Goal: Transaction & Acquisition: Purchase product/service

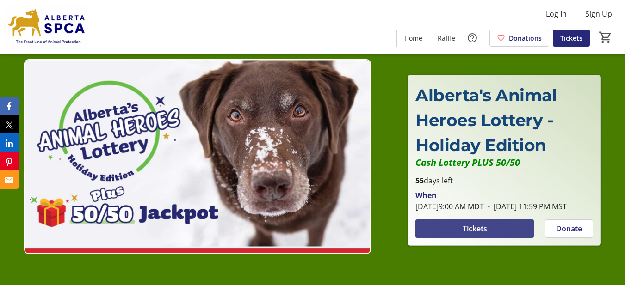
click at [473, 235] on span "Tickets" at bounding box center [475, 228] width 25 height 11
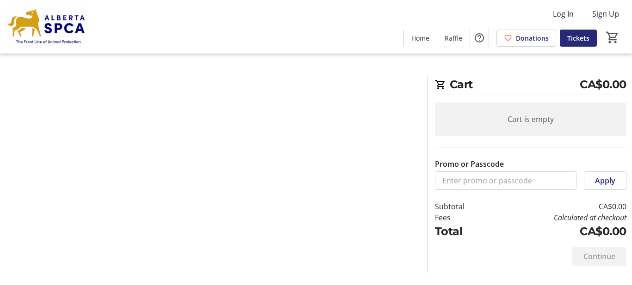
drag, startPoint x: 629, startPoint y: 23, endPoint x: 391, endPoint y: 274, distance: 345.8
click at [630, 38] on html "Log In Sign Up Home Raffle Donations Tickets 0 Home Raffle Donations Tickets Ca…" at bounding box center [316, 142] width 632 height 285
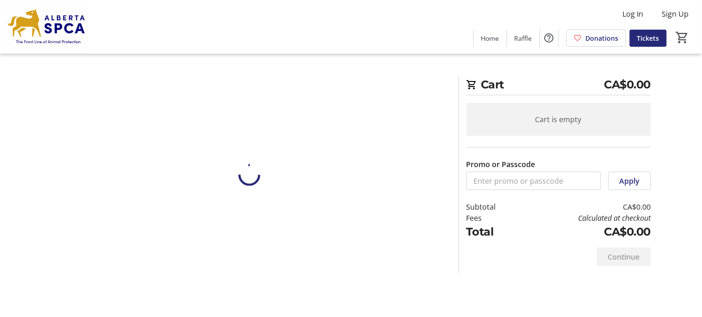
drag, startPoint x: 631, startPoint y: 3, endPoint x: 339, endPoint y: 26, distance: 292.8
click at [339, 26] on div "Log In Sign Up Home Raffle Donations Tickets 0" at bounding box center [351, 27] width 702 height 54
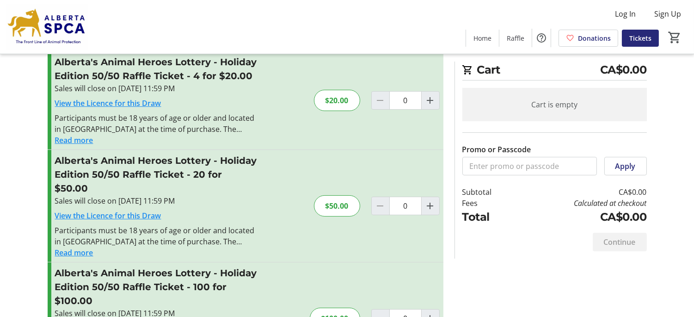
scroll to position [426, 0]
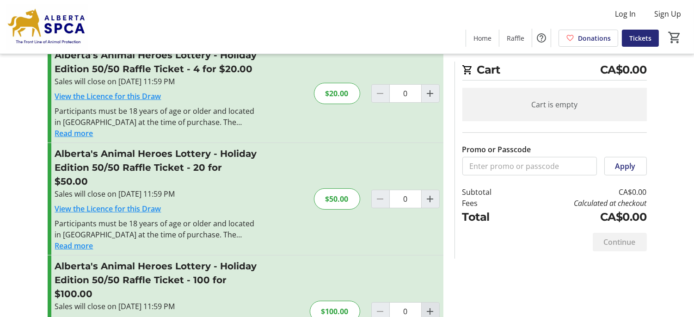
click at [431, 285] on mat-icon "Increment by one" at bounding box center [430, 311] width 11 height 11
type input "1"
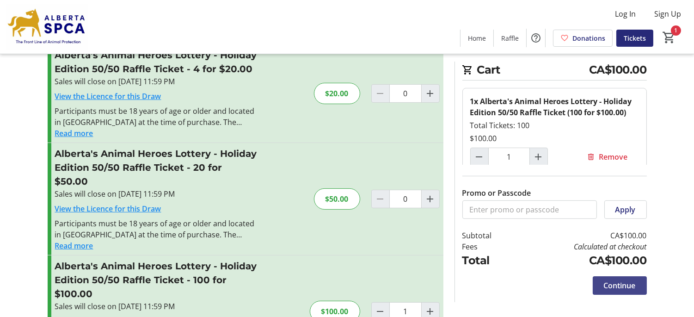
click at [630, 285] on span "Continue" at bounding box center [620, 285] width 32 height 11
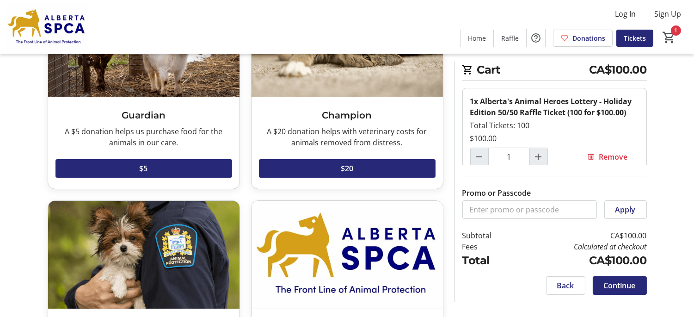
scroll to position [116, 0]
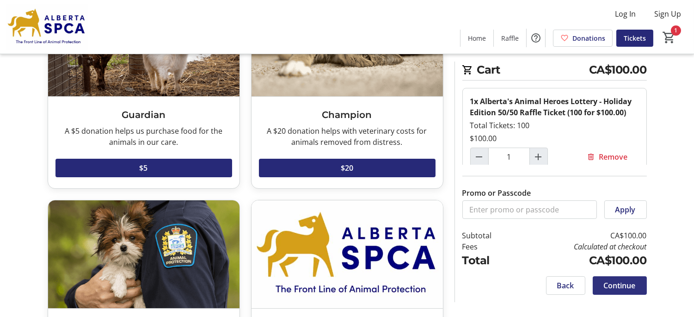
click at [628, 285] on span "Continue" at bounding box center [620, 285] width 32 height 11
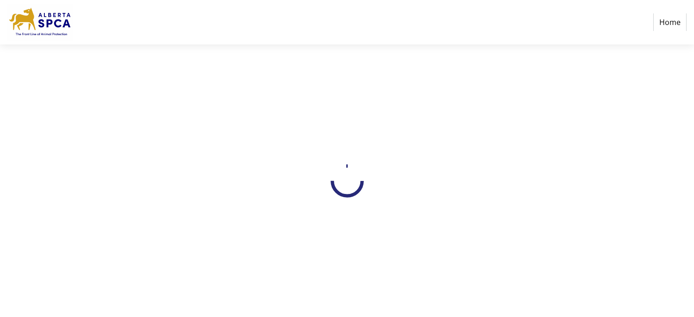
select select "CA"
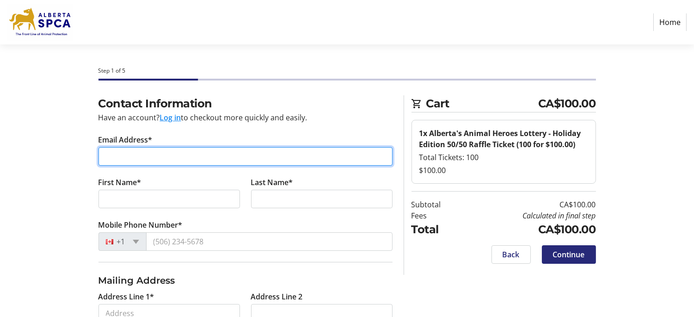
click at [117, 155] on input "Email Address*" at bounding box center [246, 156] width 294 height 19
type input "[EMAIL_ADDRESS][DOMAIN_NAME]"
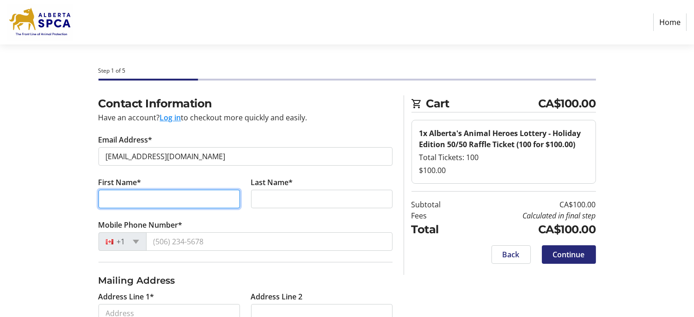
click at [125, 193] on input "First Name*" at bounding box center [170, 199] width 142 height 19
type input "mariline"
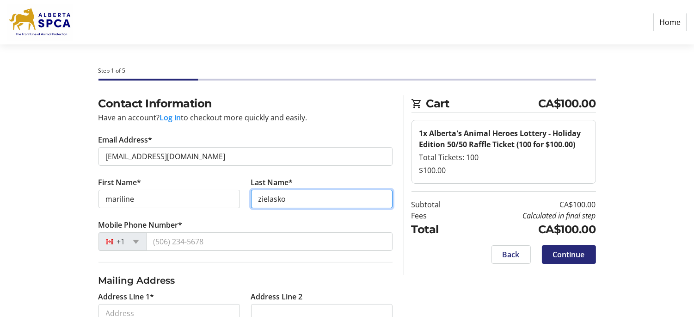
type input "zielasko"
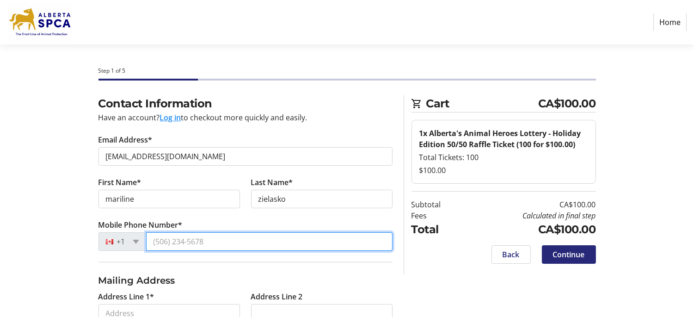
click at [160, 246] on input "Mobile Phone Number*" at bounding box center [269, 241] width 247 height 19
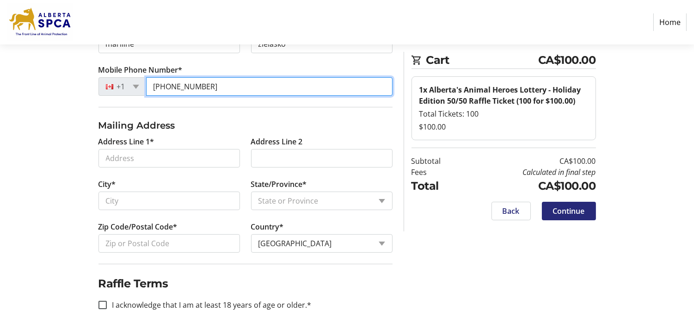
scroll to position [163, 0]
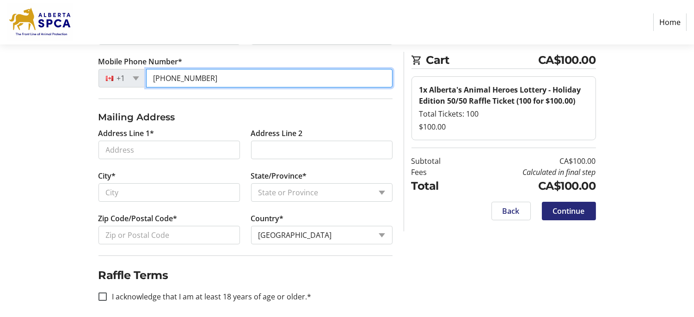
type input "[PHONE_NUMBER]"
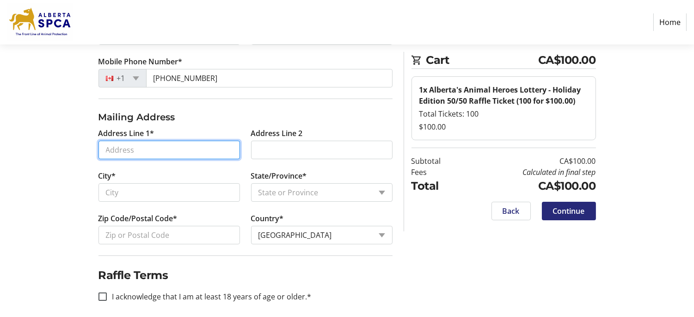
click at [146, 153] on input "Address Line 1*" at bounding box center [170, 150] width 142 height 19
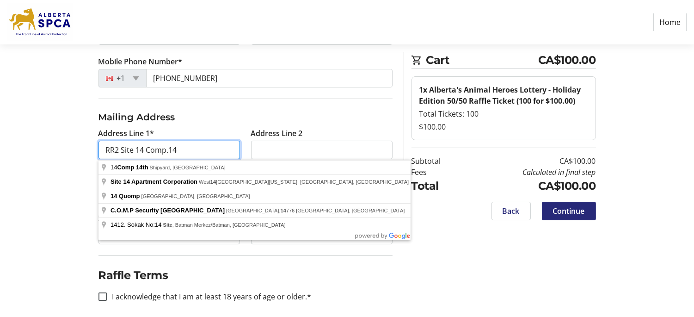
type input "RR2 Site 14 Comp.14"
click at [33, 164] on section "Step 1 of 5 Cart CA$100.00 1x Alberta's Animal Heroes Lottery - Holiday Edition…" at bounding box center [347, 102] width 694 height 443
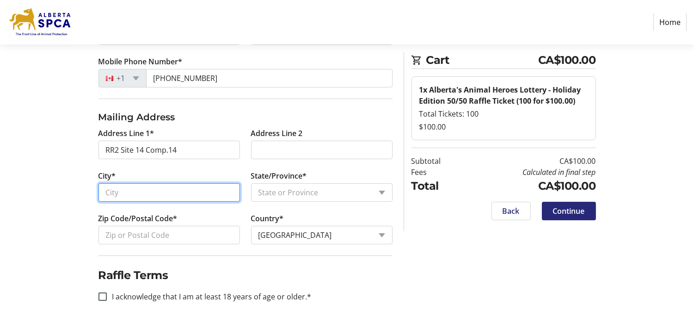
click at [114, 192] on input "City*" at bounding box center [170, 192] width 142 height 19
drag, startPoint x: 110, startPoint y: 192, endPoint x: 105, endPoint y: 193, distance: 4.6
click at [105, 193] on input "thorsby" at bounding box center [170, 192] width 142 height 19
type input "Thorsby"
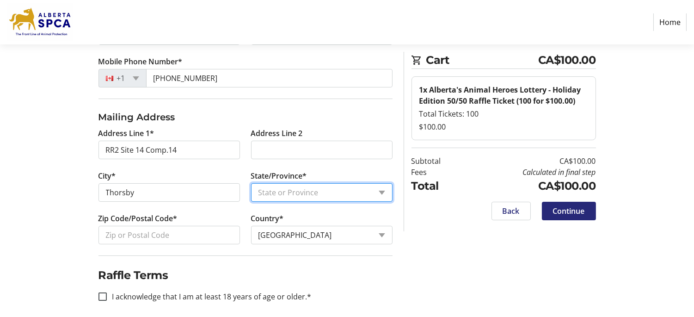
click at [385, 192] on select "State or Province State or Province [GEOGRAPHIC_DATA] [GEOGRAPHIC_DATA] [GEOGRA…" at bounding box center [322, 192] width 142 height 19
select select "AB"
click at [251, 183] on select "State or Province State or Province [GEOGRAPHIC_DATA] [GEOGRAPHIC_DATA] [GEOGRA…" at bounding box center [322, 192] width 142 height 19
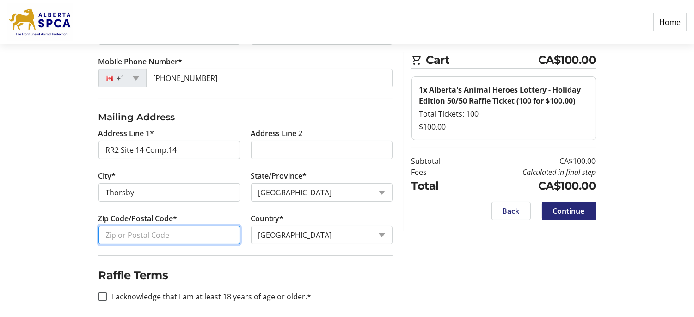
click at [120, 236] on input "Zip Code/Postal Code*" at bounding box center [170, 235] width 142 height 19
type input "T0C2P0"
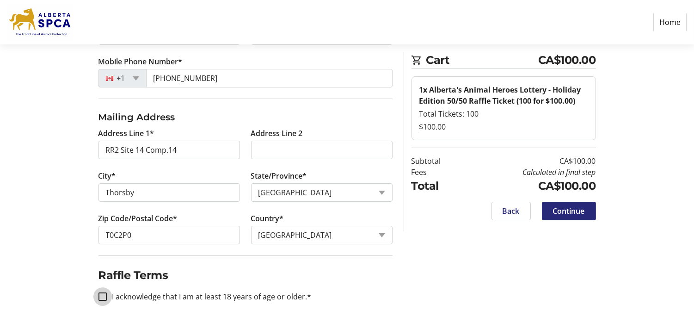
click at [100, 285] on input "I acknowledge that I am at least 18 years of age or older.*" at bounding box center [103, 296] width 8 height 8
checkbox input "true"
click at [568, 215] on span "Continue" at bounding box center [569, 210] width 32 height 11
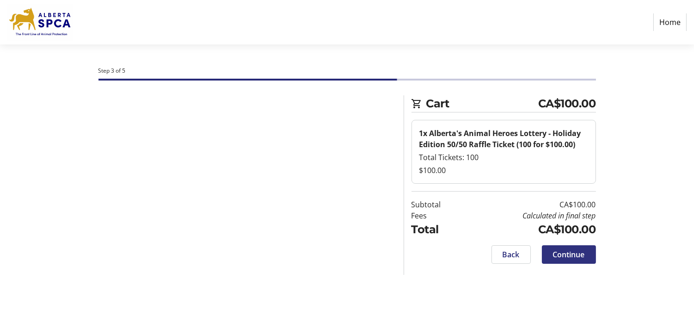
scroll to position [0, 0]
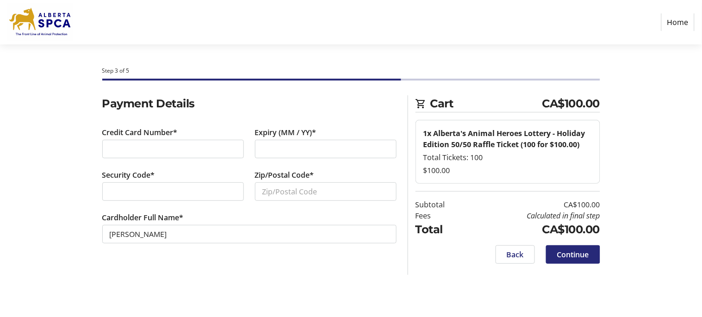
click at [260, 149] on div at bounding box center [326, 149] width 142 height 19
drag, startPoint x: 266, startPoint y: 192, endPoint x: 278, endPoint y: 191, distance: 11.6
click at [273, 191] on input "Zip/Postal Code*" at bounding box center [326, 191] width 142 height 19
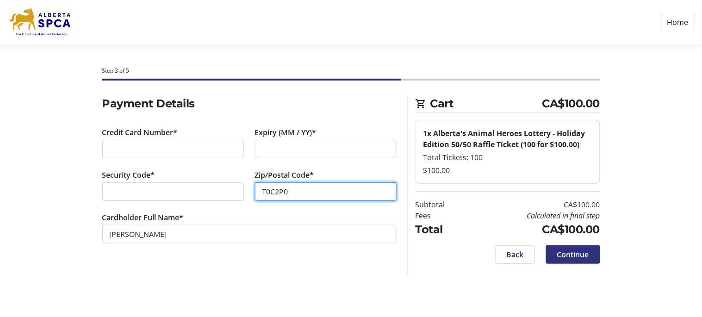
type input "T0C2P0"
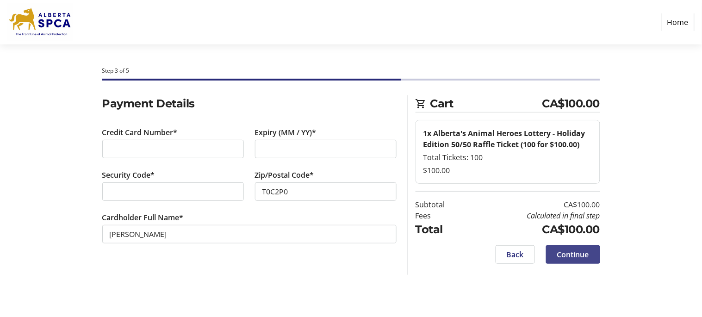
click at [574, 253] on span "Continue" at bounding box center [573, 254] width 32 height 11
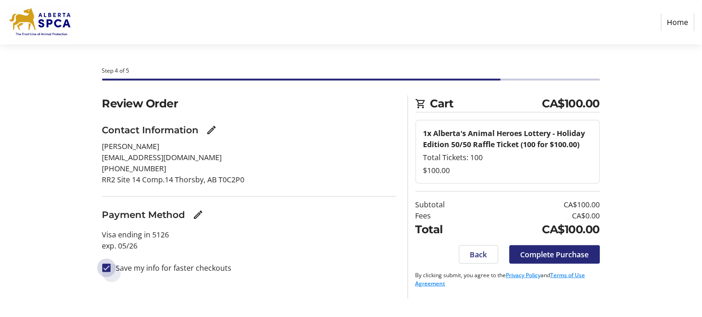
click at [103, 269] on input "Save my info for faster checkouts" at bounding box center [106, 268] width 8 height 8
checkbox input "false"
click at [571, 254] on span "Complete Purchase" at bounding box center [554, 254] width 68 height 11
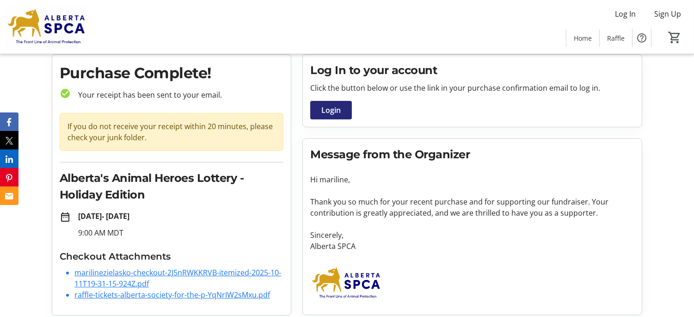
scroll to position [36, 0]
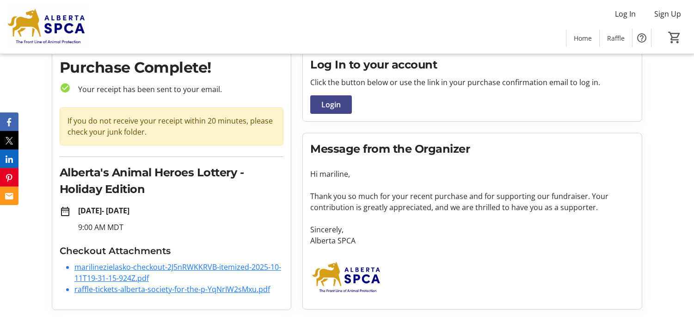
click at [332, 105] on span "Login" at bounding box center [330, 104] width 19 height 11
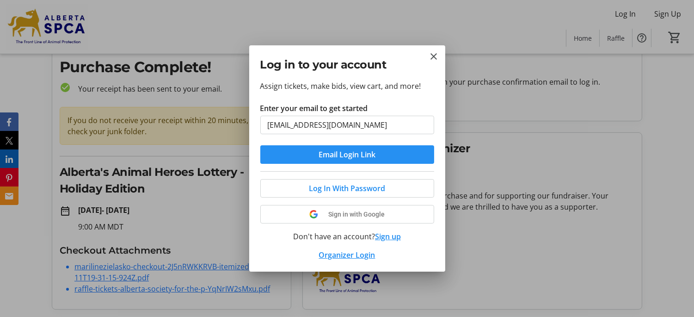
type input "[EMAIL_ADDRESS][DOMAIN_NAME]"
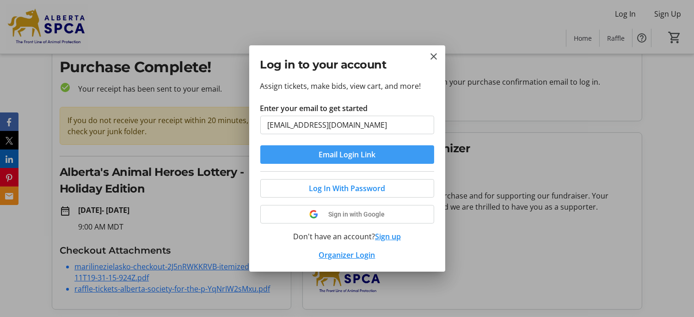
click at [347, 155] on span "Email Login Link" at bounding box center [347, 154] width 57 height 11
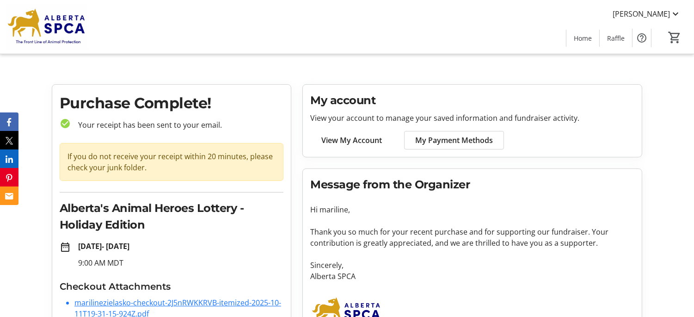
click at [370, 142] on span "View My Account" at bounding box center [351, 140] width 61 height 11
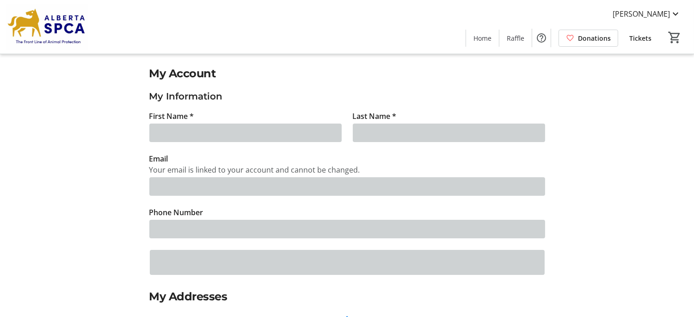
type input "mariline"
type input "zielasko"
type input "[EMAIL_ADDRESS][DOMAIN_NAME]"
type input "[PHONE_NUMBER]"
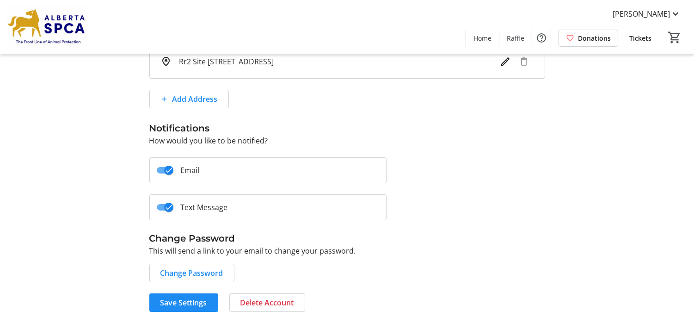
scroll to position [278, 0]
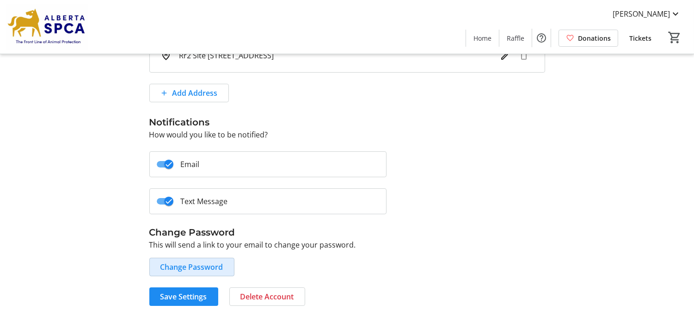
click at [202, 268] on span "Change Password" at bounding box center [191, 266] width 63 height 11
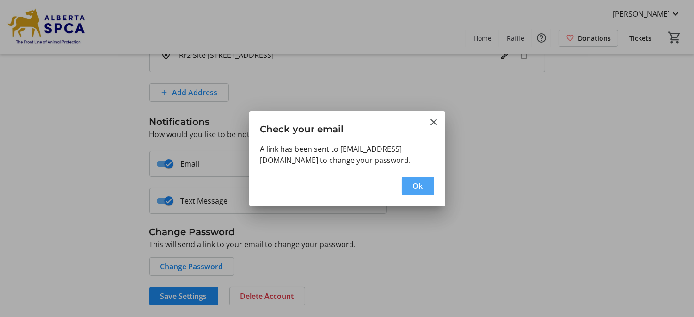
click at [417, 187] on span "Ok" at bounding box center [418, 185] width 10 height 11
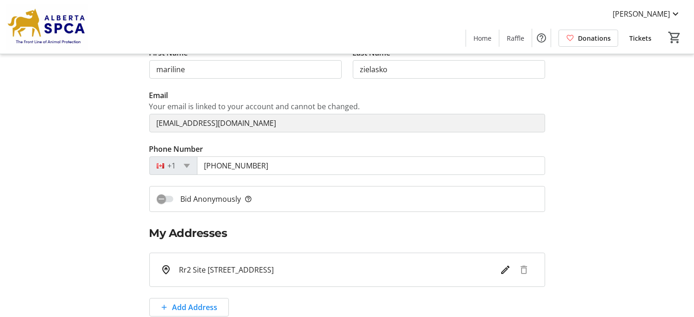
scroll to position [59, 0]
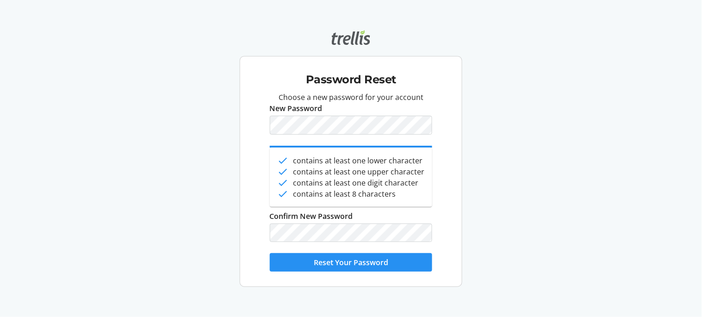
click at [375, 261] on button "Reset Your Password" at bounding box center [351, 262] width 163 height 19
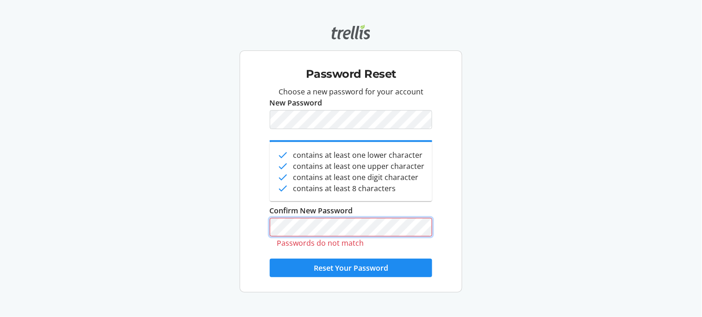
click at [229, 232] on div "Password Reset Choose a new password for your account New Password done contain…" at bounding box center [351, 158] width 702 height 282
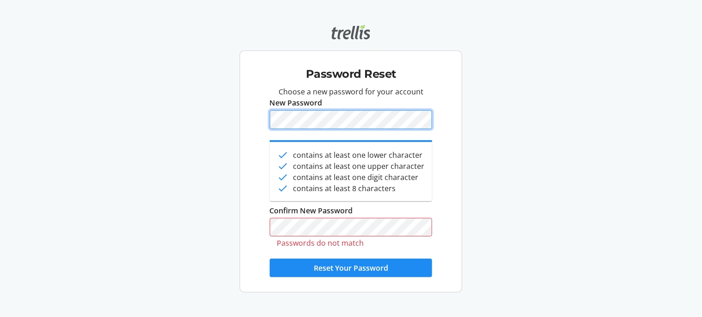
click at [165, 113] on div "Password Reset Choose a new password for your account New Password done contain…" at bounding box center [351, 158] width 702 height 282
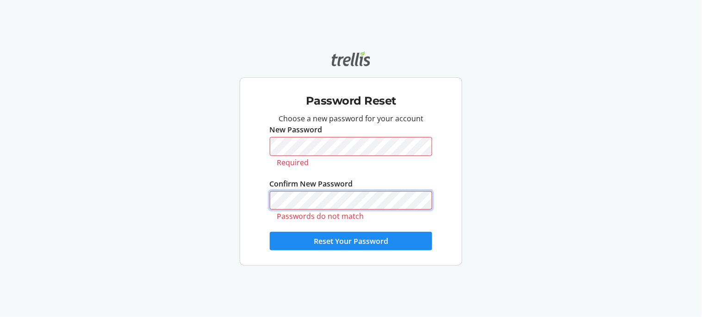
click at [210, 192] on div "Password Reset Choose a new password for your account New Password Required Con…" at bounding box center [351, 158] width 702 height 228
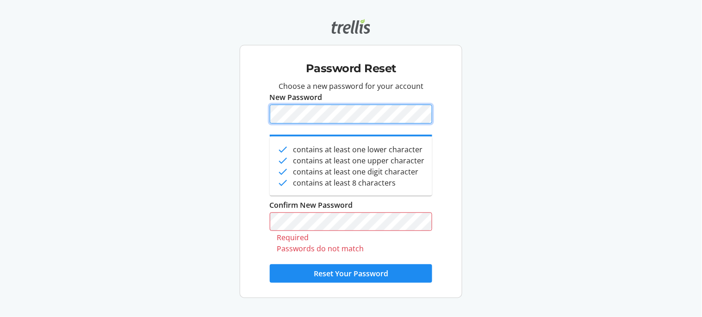
click at [188, 113] on div "Password Reset Choose a new password for your account New Password done contain…" at bounding box center [351, 158] width 702 height 293
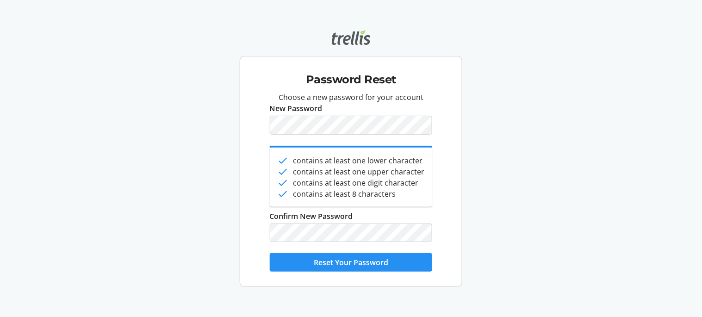
click at [363, 265] on span "Reset Your Password" at bounding box center [351, 262] width 74 height 11
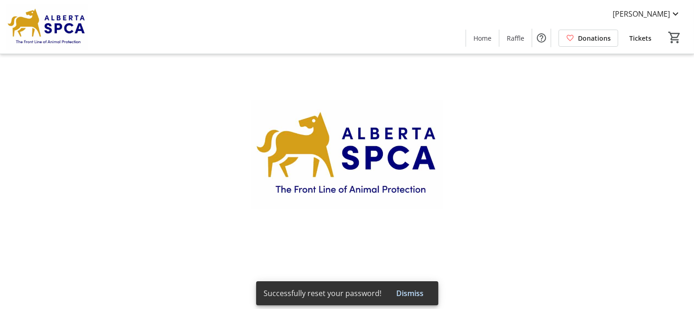
type input "mariline"
type input "zielasko"
type input "[EMAIL_ADDRESS][DOMAIN_NAME]"
type input "[PHONE_NUMBER]"
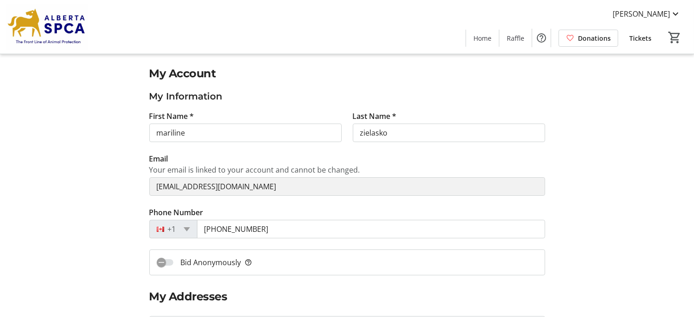
click at [79, 34] on img at bounding box center [47, 27] width 82 height 46
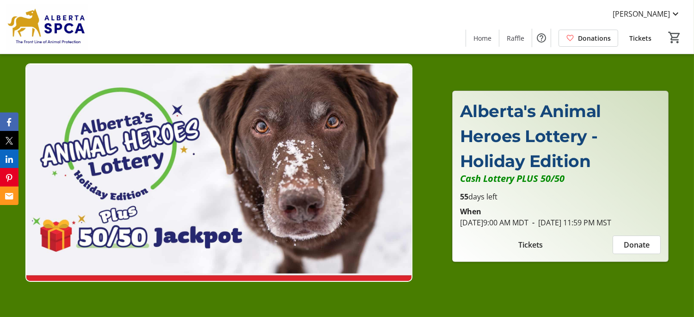
click at [192, 14] on div "mariline zielasko Home Raffle Donations Tickets 0" at bounding box center [347, 27] width 694 height 54
click at [44, 24] on img at bounding box center [47, 27] width 82 height 46
click at [487, 34] on span "Home" at bounding box center [483, 38] width 18 height 10
click at [488, 40] on span "Home" at bounding box center [483, 38] width 18 height 10
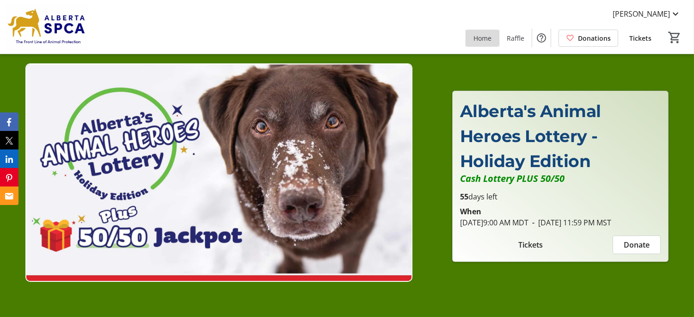
click at [489, 39] on span "Home" at bounding box center [483, 38] width 18 height 10
click at [518, 38] on span "Raffle" at bounding box center [516, 38] width 18 height 10
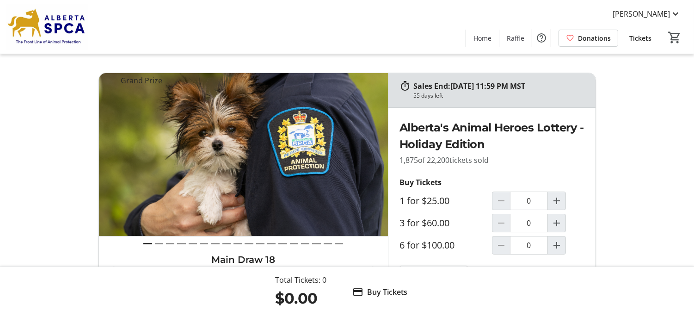
click at [70, 30] on img at bounding box center [47, 27] width 82 height 46
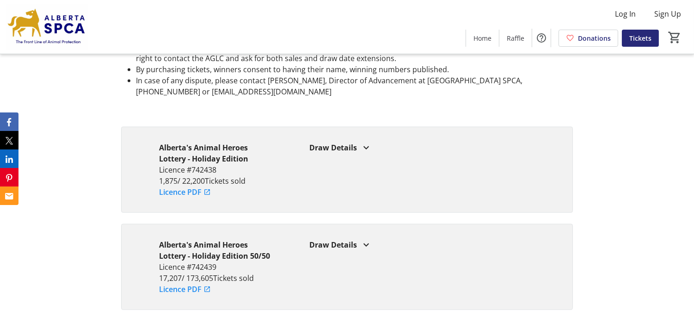
scroll to position [2528, 0]
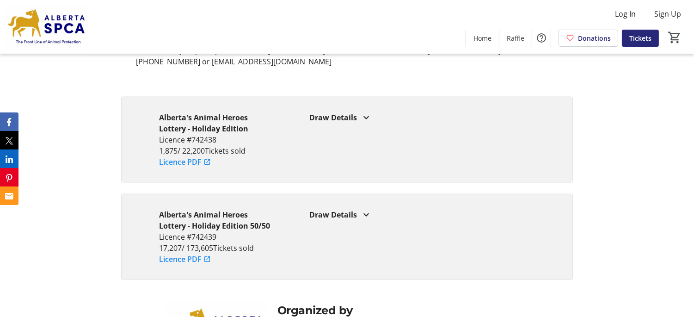
click at [329, 209] on div "Draw Details" at bounding box center [421, 214] width 225 height 11
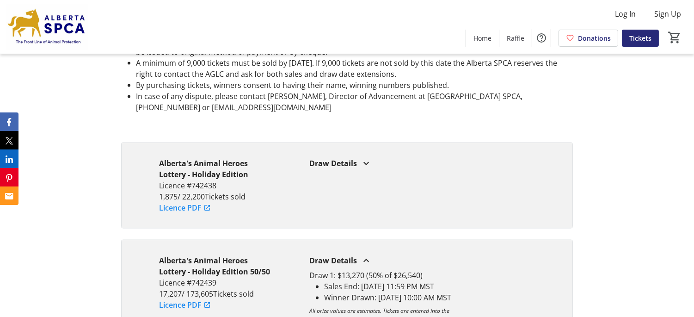
scroll to position [2487, 0]
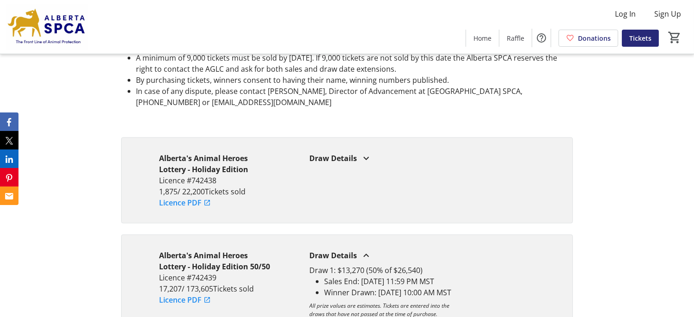
click at [346, 153] on div "Draw Details" at bounding box center [421, 158] width 225 height 11
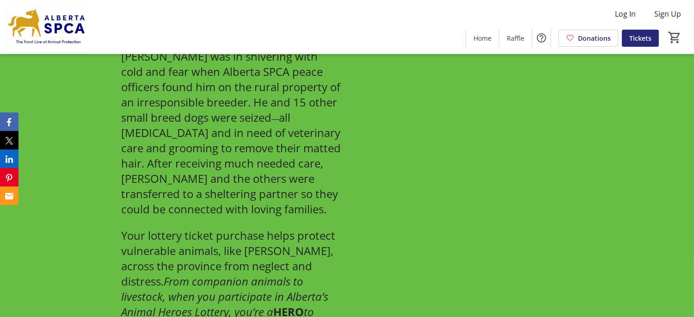
scroll to position [0, 0]
